Goal: Communication & Community: Answer question/provide support

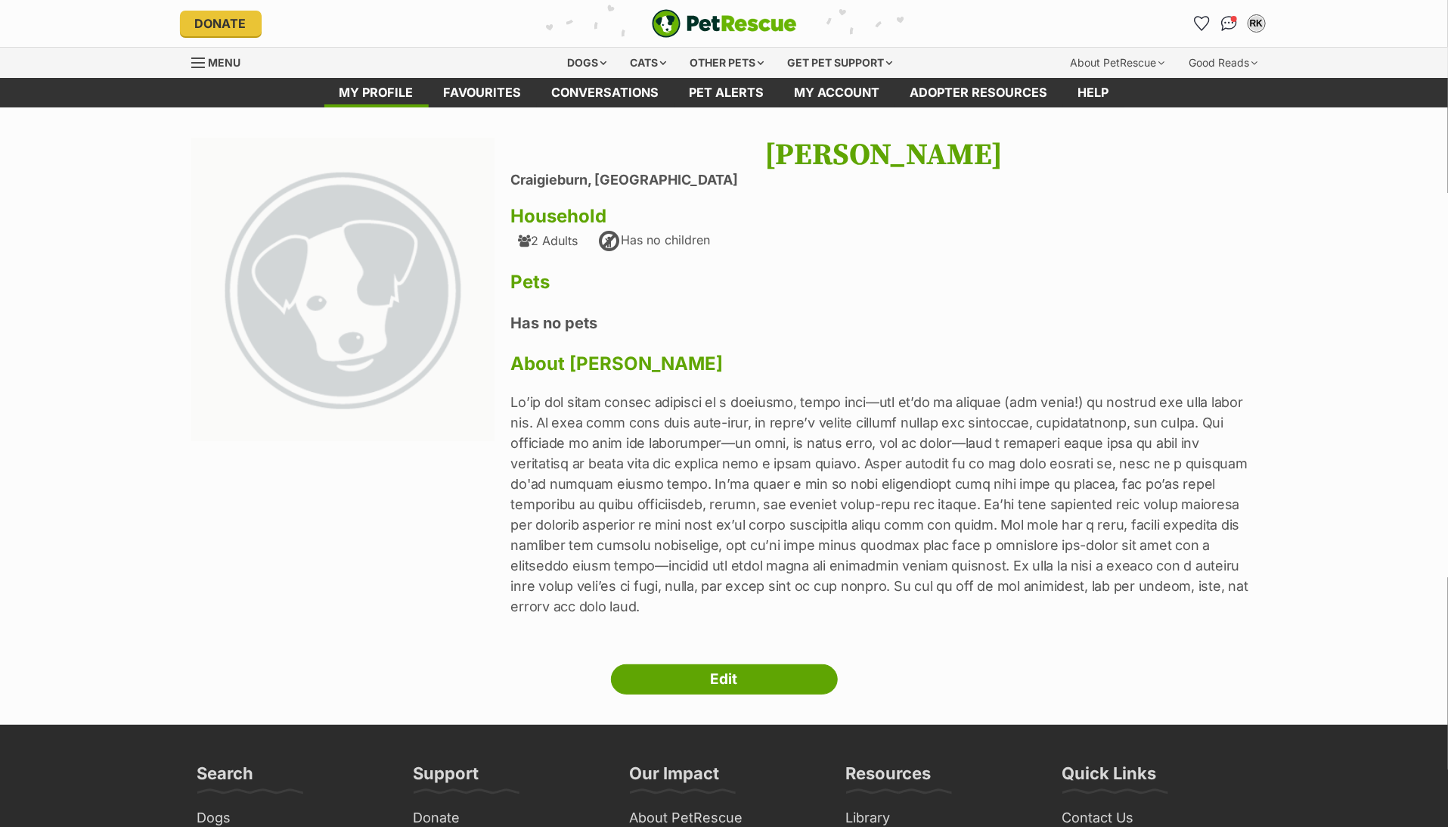
click at [219, 67] on span "Menu" at bounding box center [225, 62] width 33 height 13
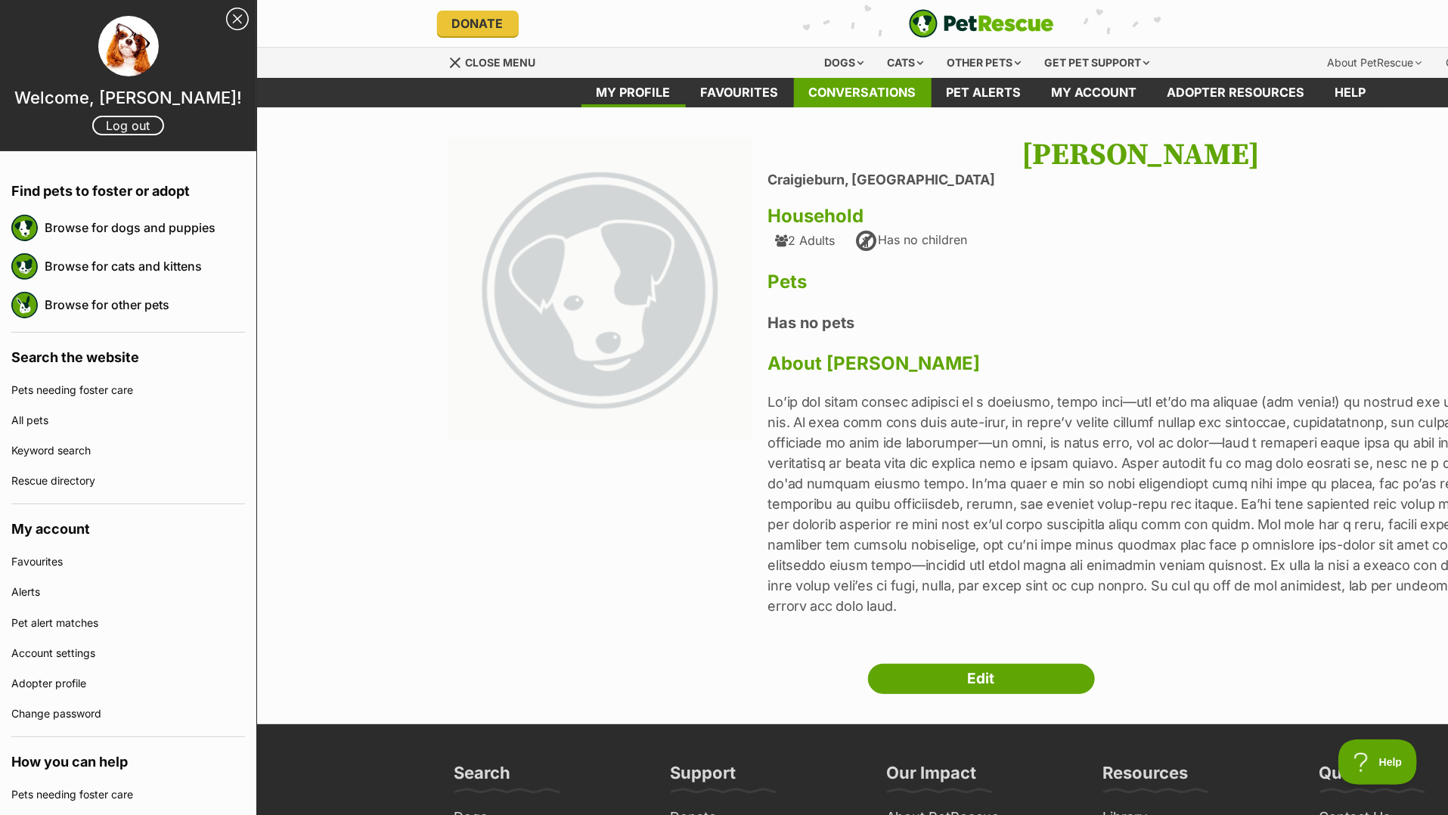
click at [833, 84] on link "Conversations" at bounding box center [863, 92] width 138 height 29
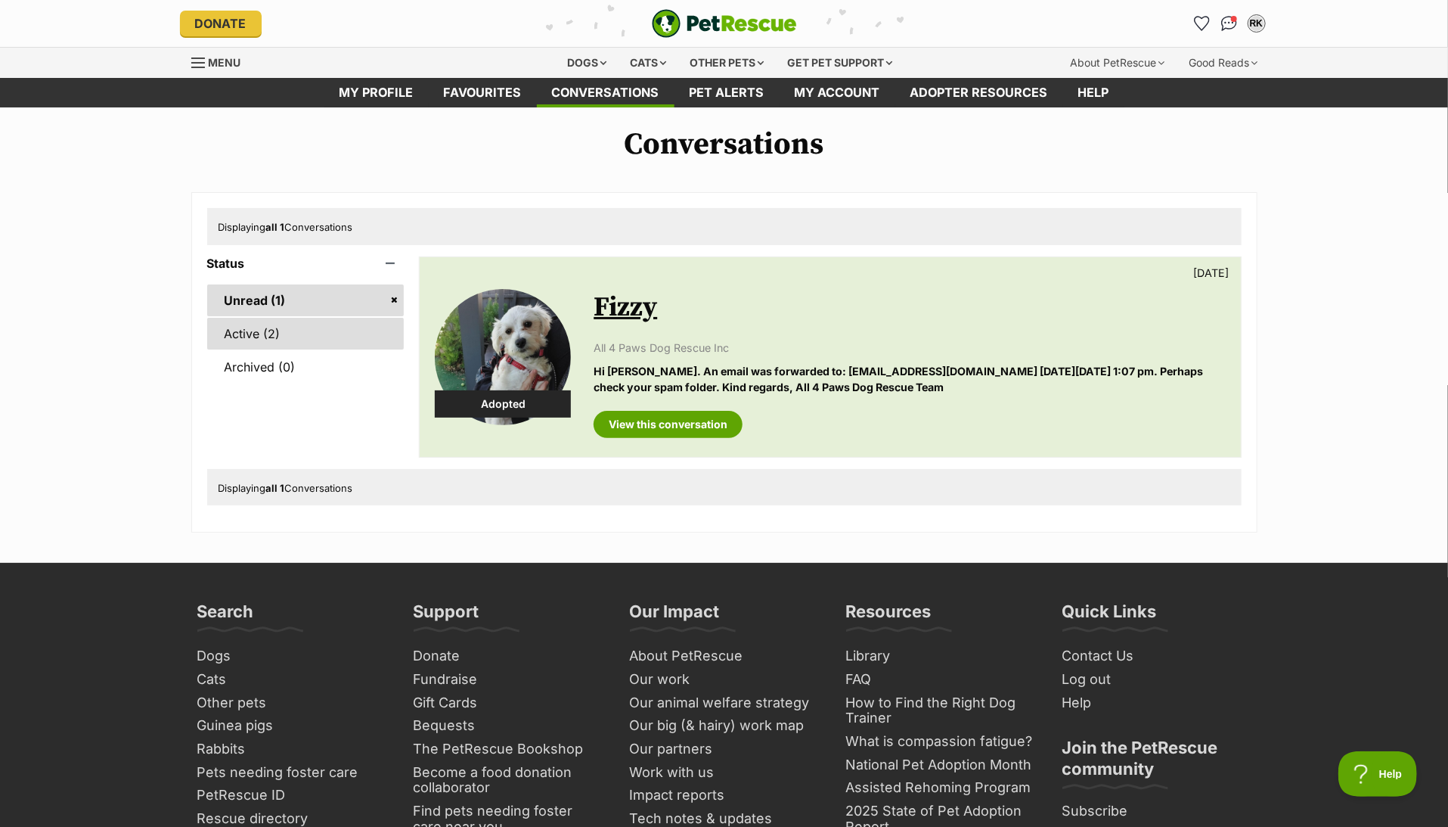
click at [279, 337] on link "Active (2)" at bounding box center [305, 334] width 197 height 32
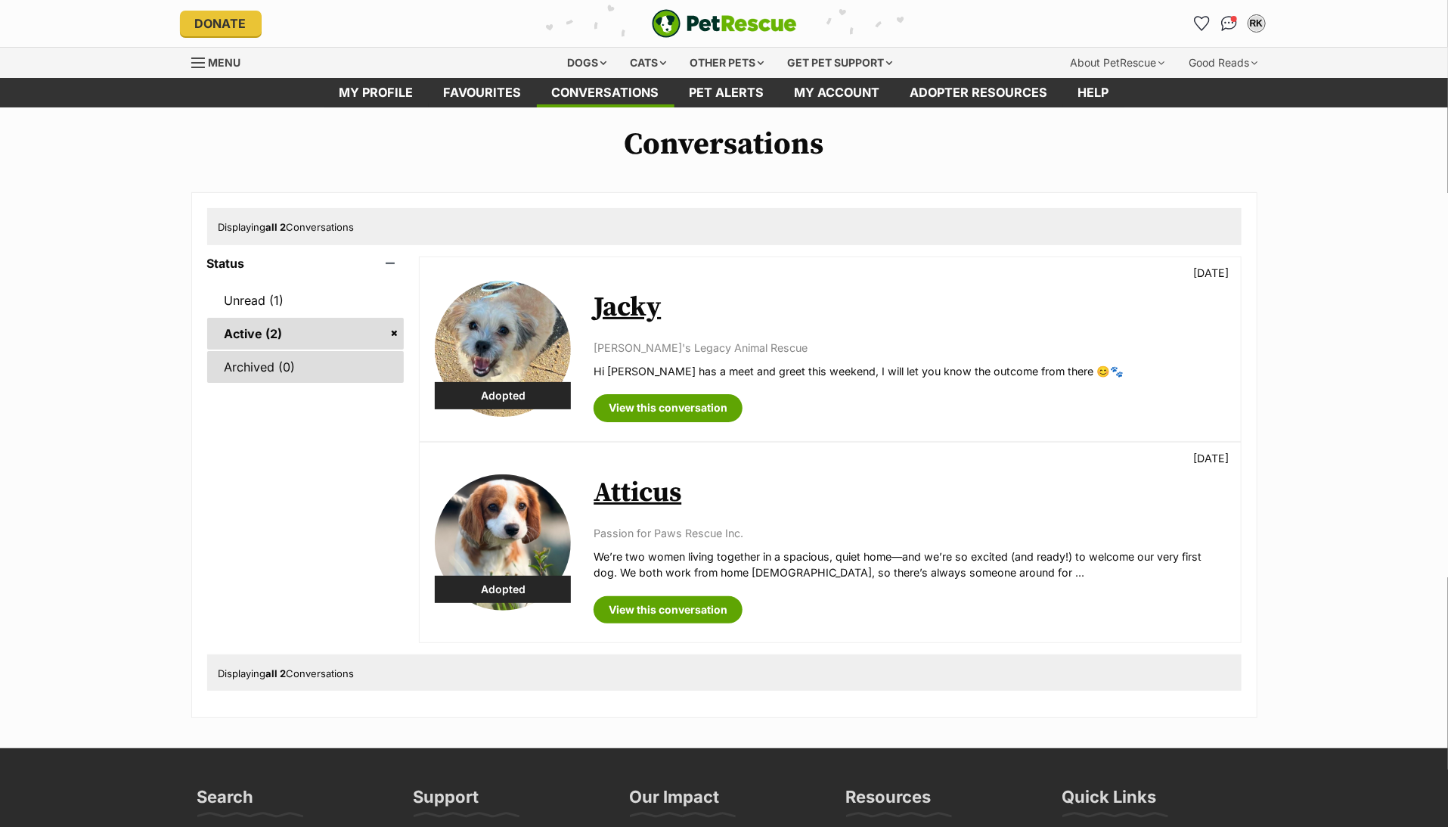
click at [273, 365] on link "Archived (0)" at bounding box center [305, 367] width 197 height 32
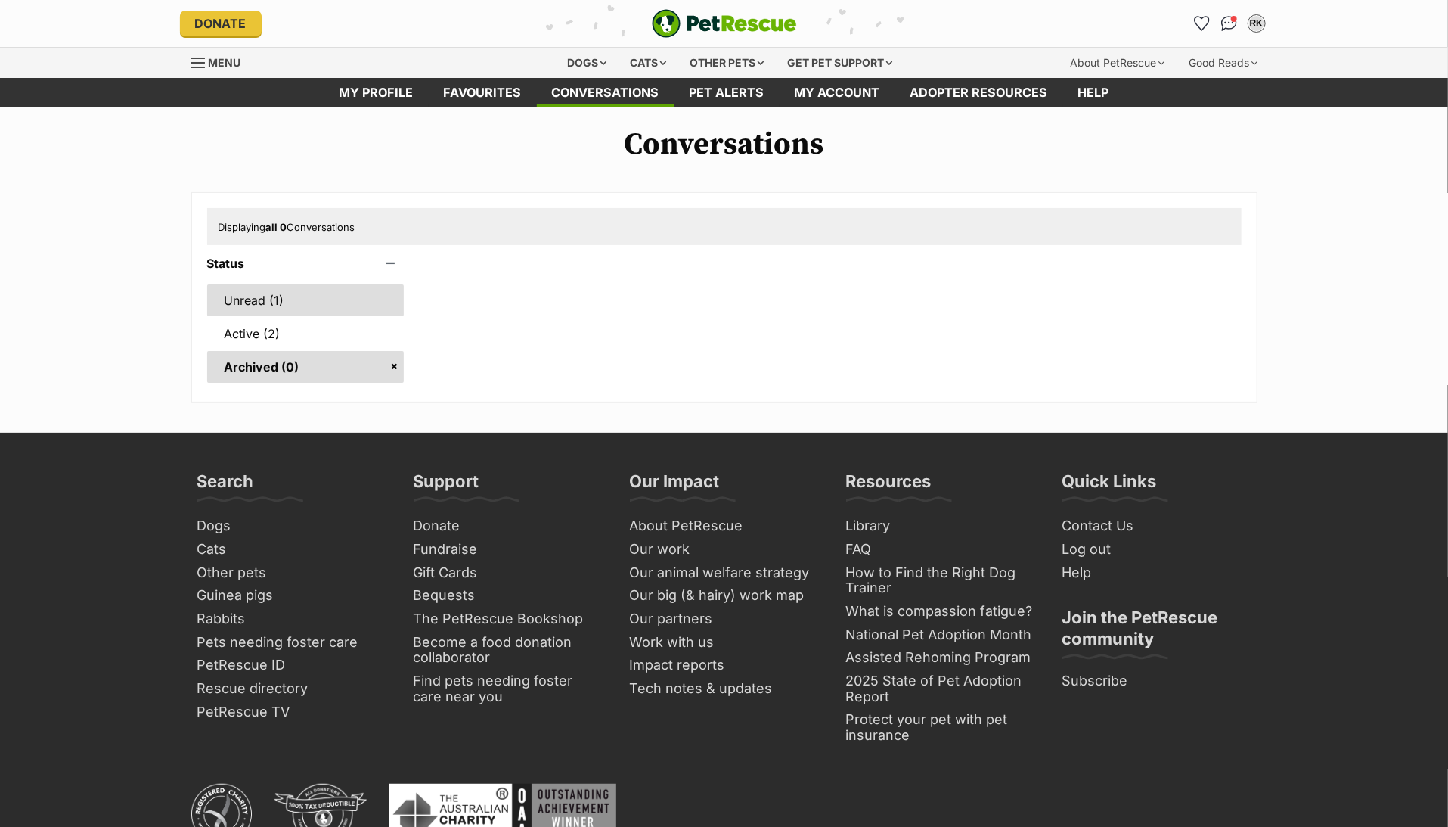
click at [243, 299] on link "Unread (1)" at bounding box center [305, 300] width 197 height 32
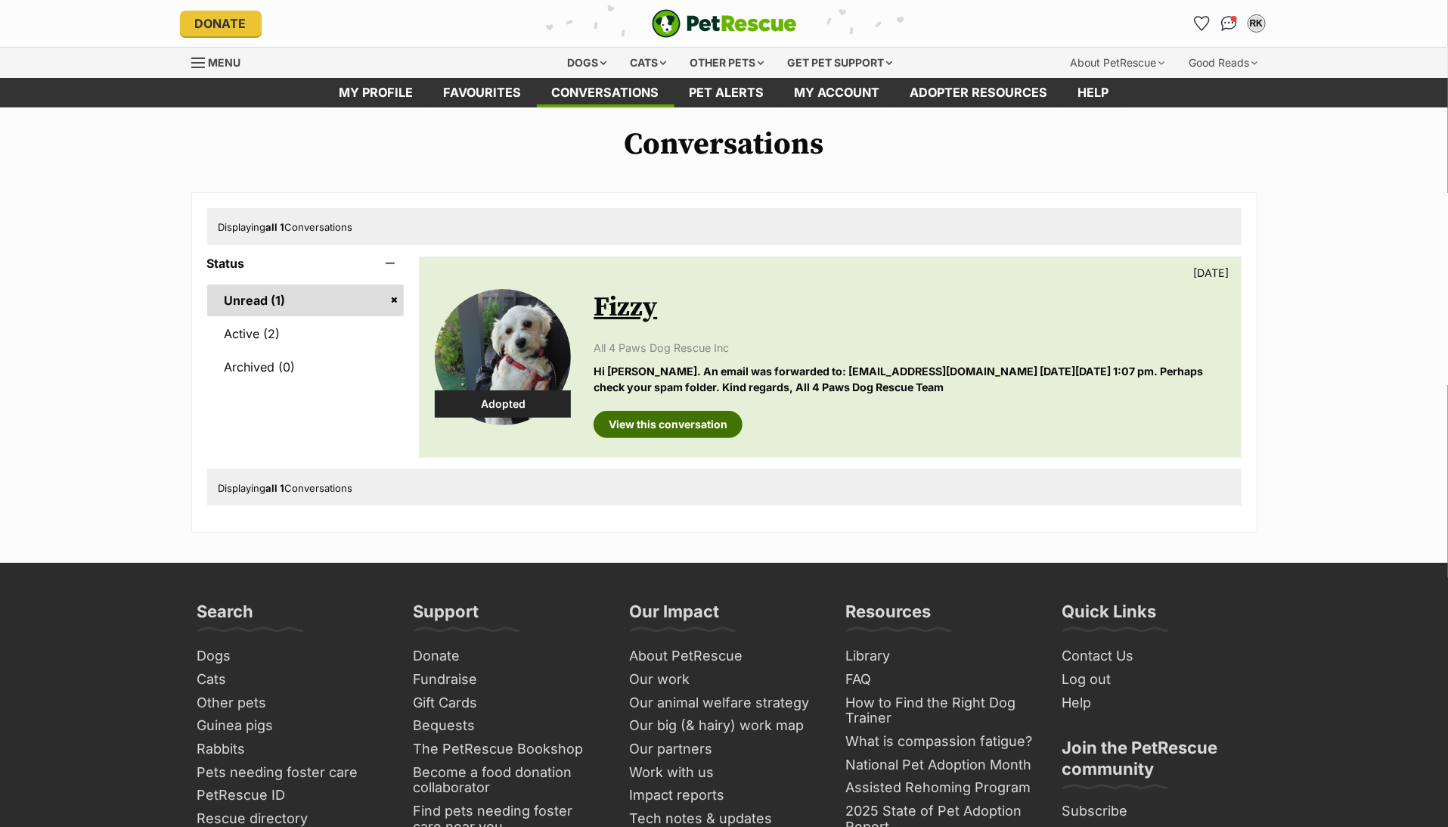
click at [683, 417] on link "View this conversation" at bounding box center [668, 424] width 149 height 27
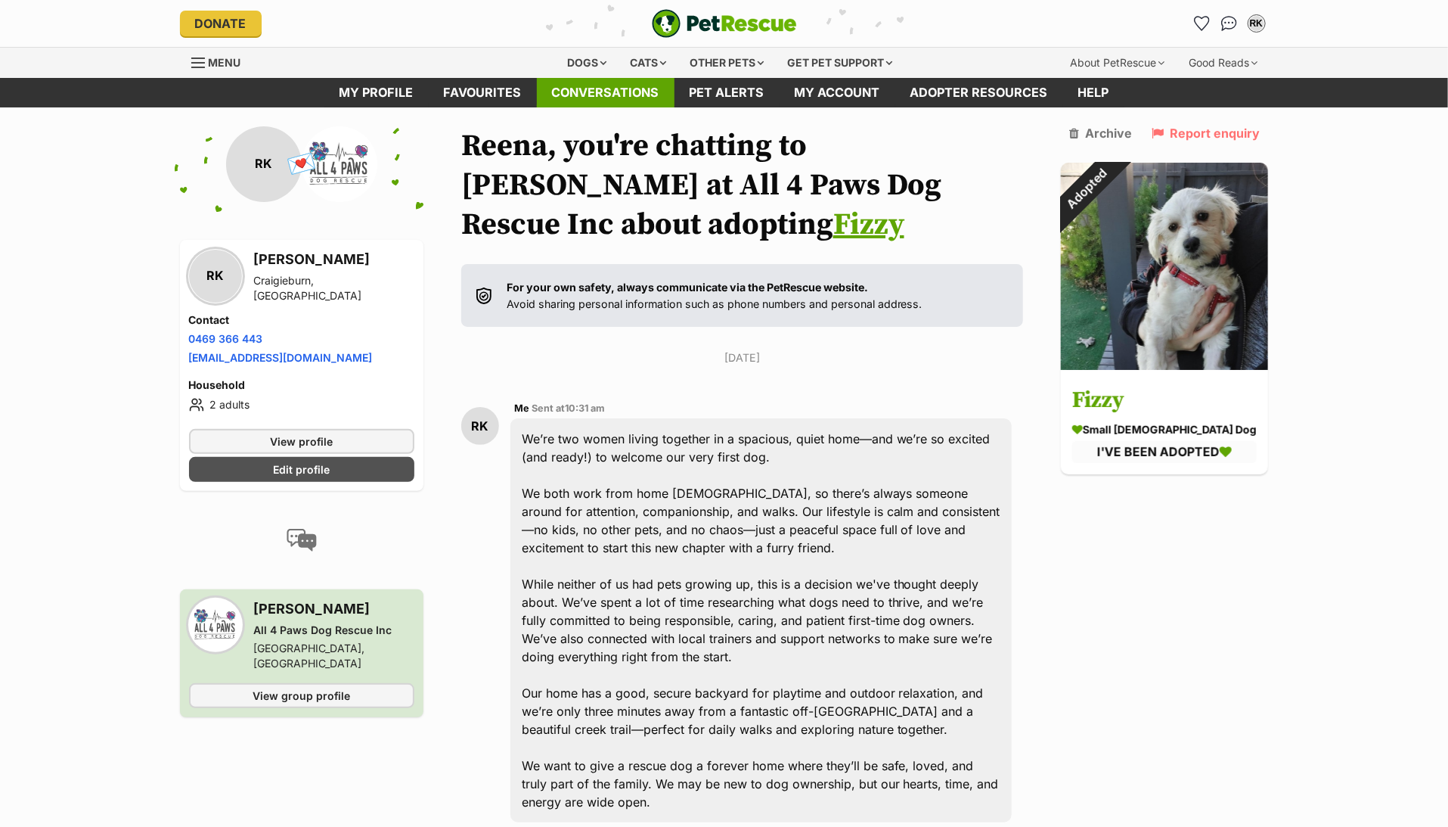
click at [573, 98] on link "Conversations" at bounding box center [606, 92] width 138 height 29
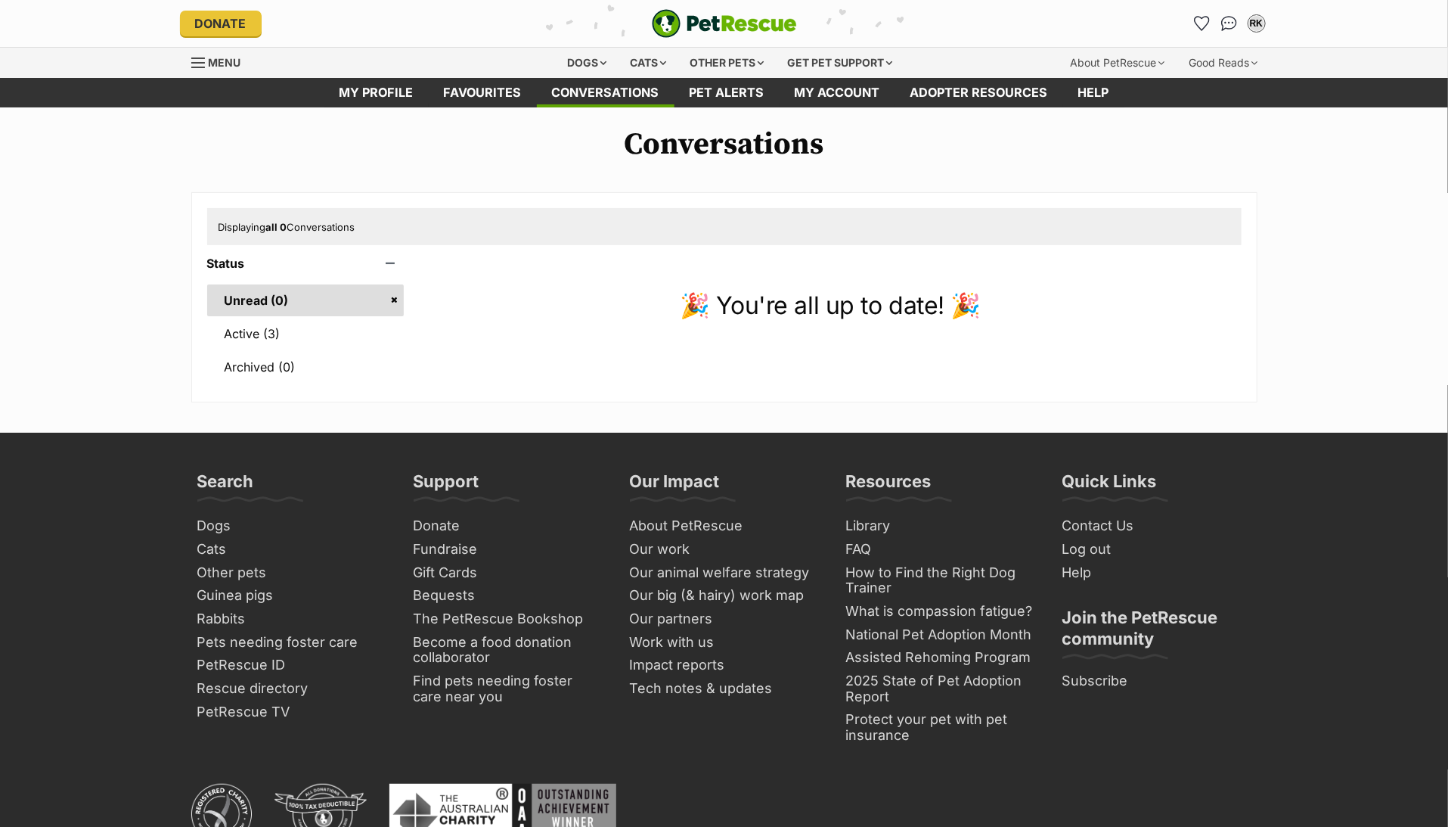
click at [818, 98] on link "My account" at bounding box center [838, 92] width 116 height 29
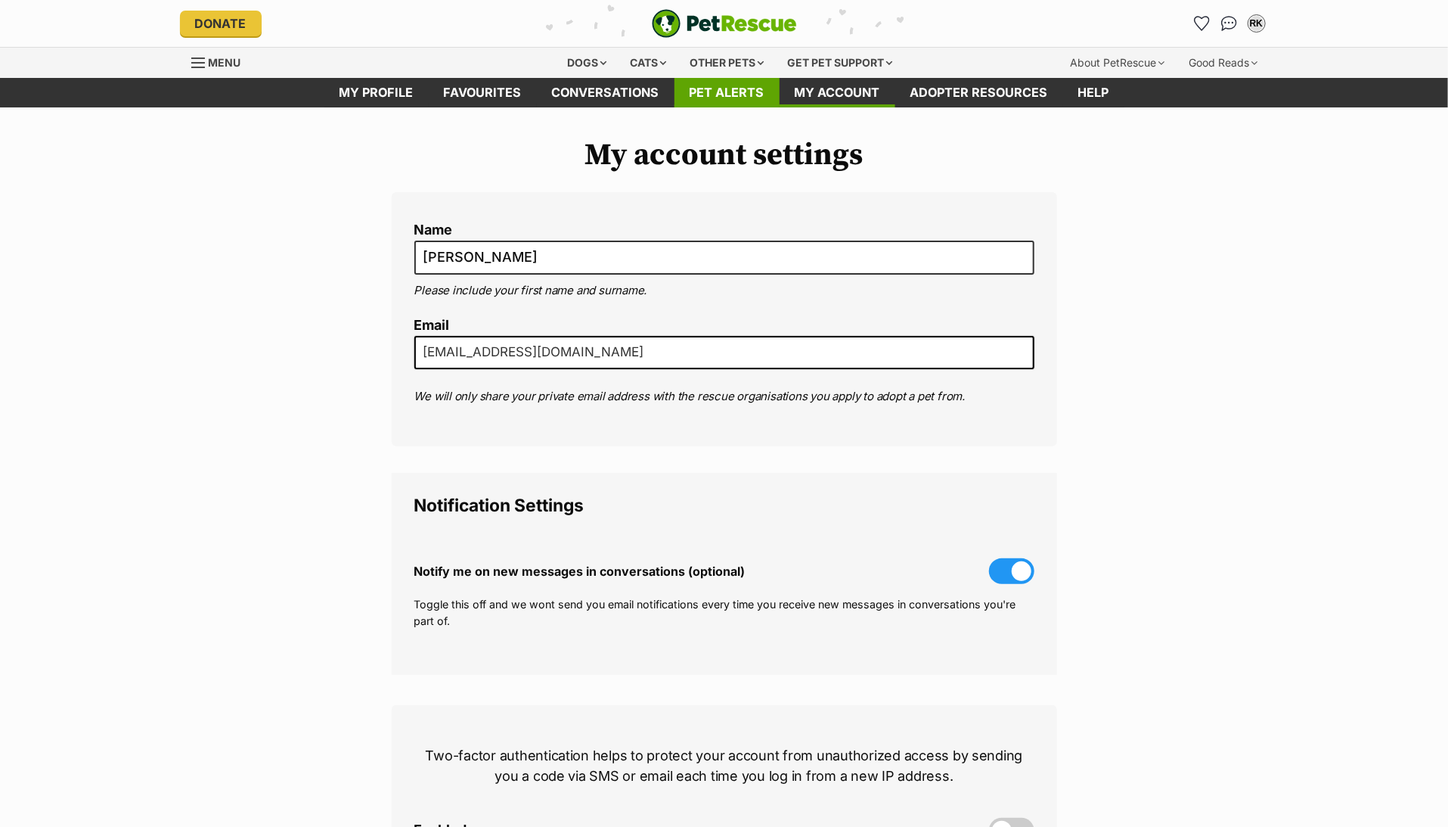
click at [715, 101] on link "Pet alerts" at bounding box center [727, 92] width 105 height 29
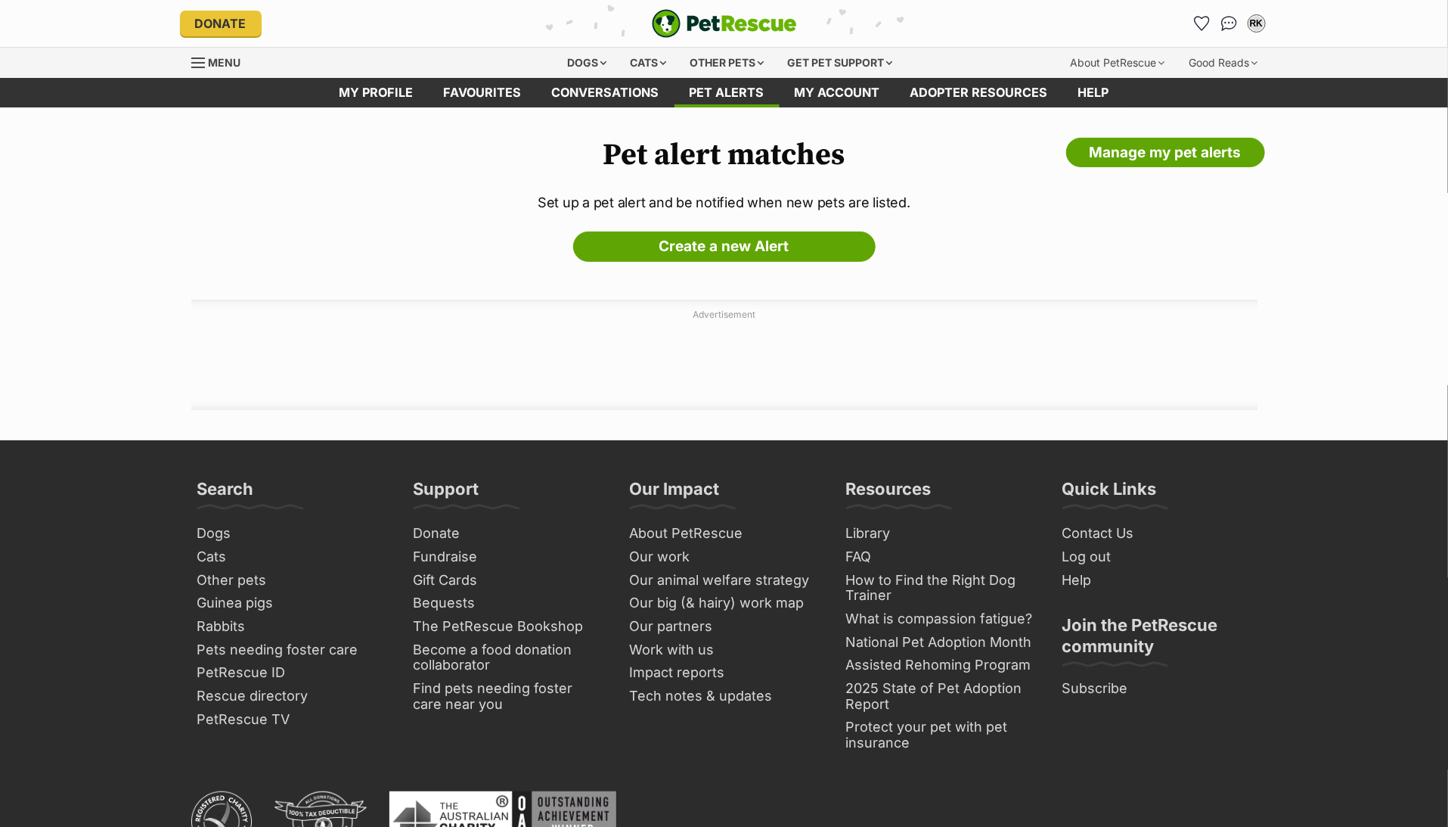
click at [490, 98] on link "Favourites" at bounding box center [483, 92] width 108 height 29
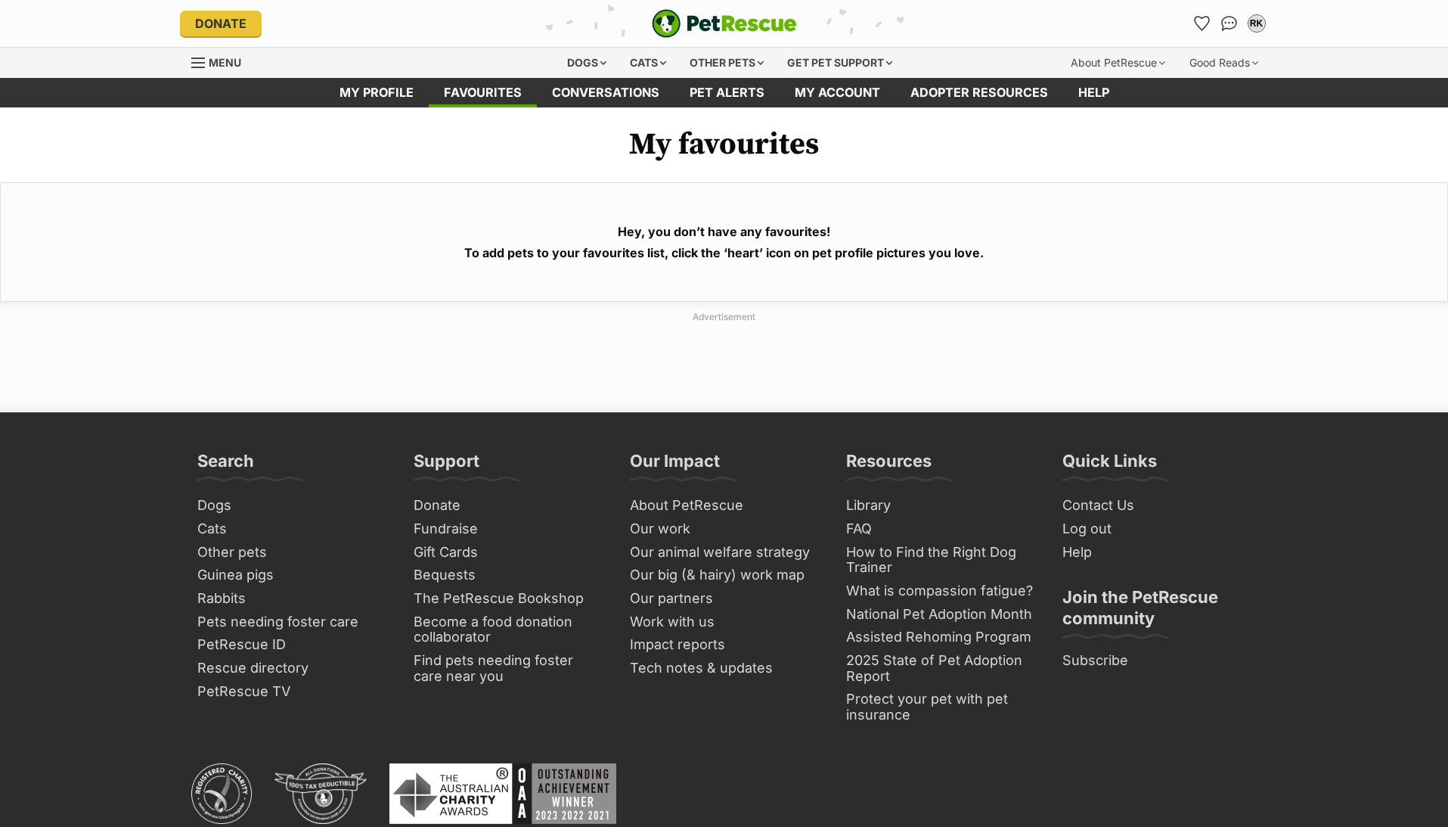
click at [373, 90] on link "My profile" at bounding box center [376, 92] width 104 height 29
